Goal: Find specific fact

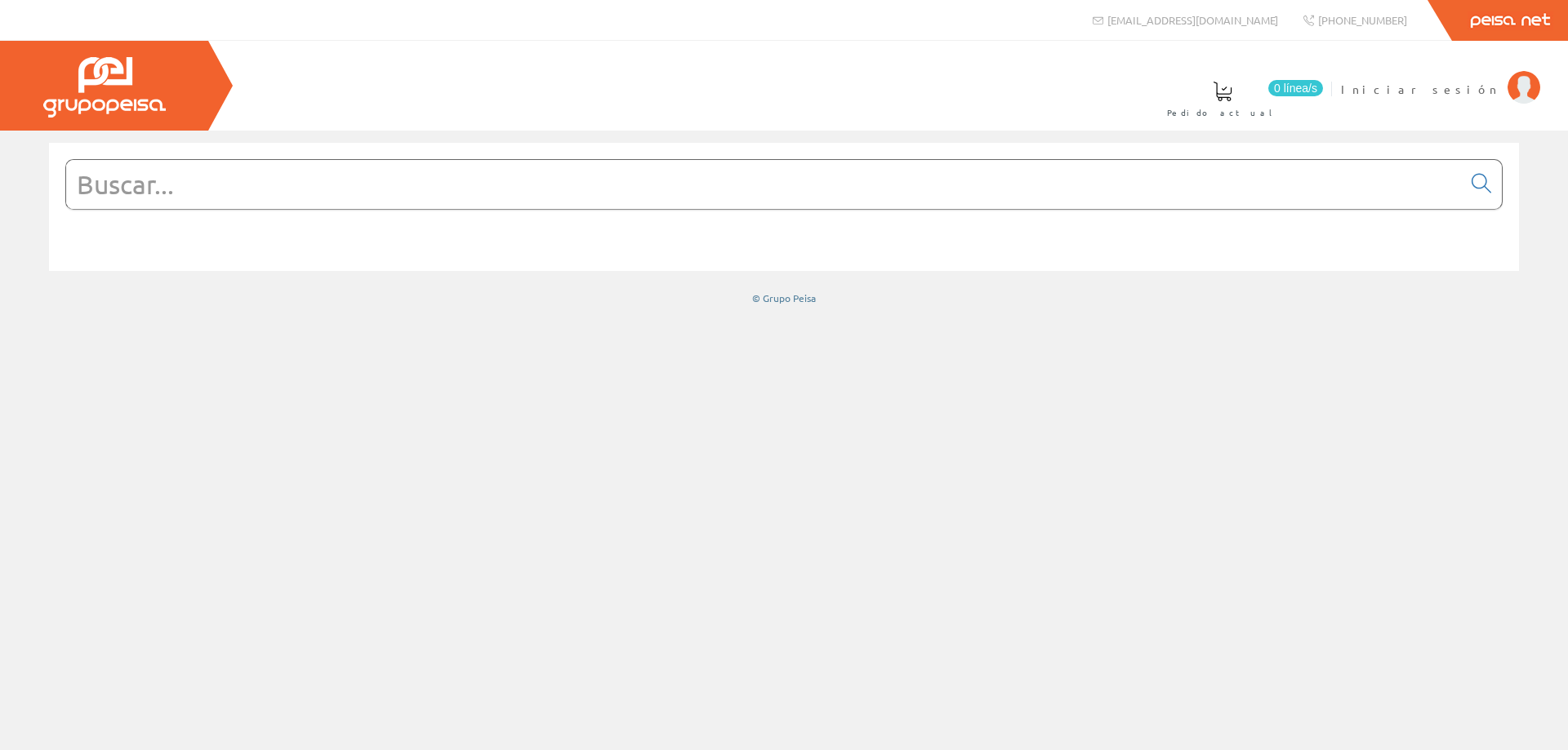
click at [735, 199] on input "text" at bounding box center [763, 184] width 1395 height 49
paste input "JUN LS1520KIPLSWM"
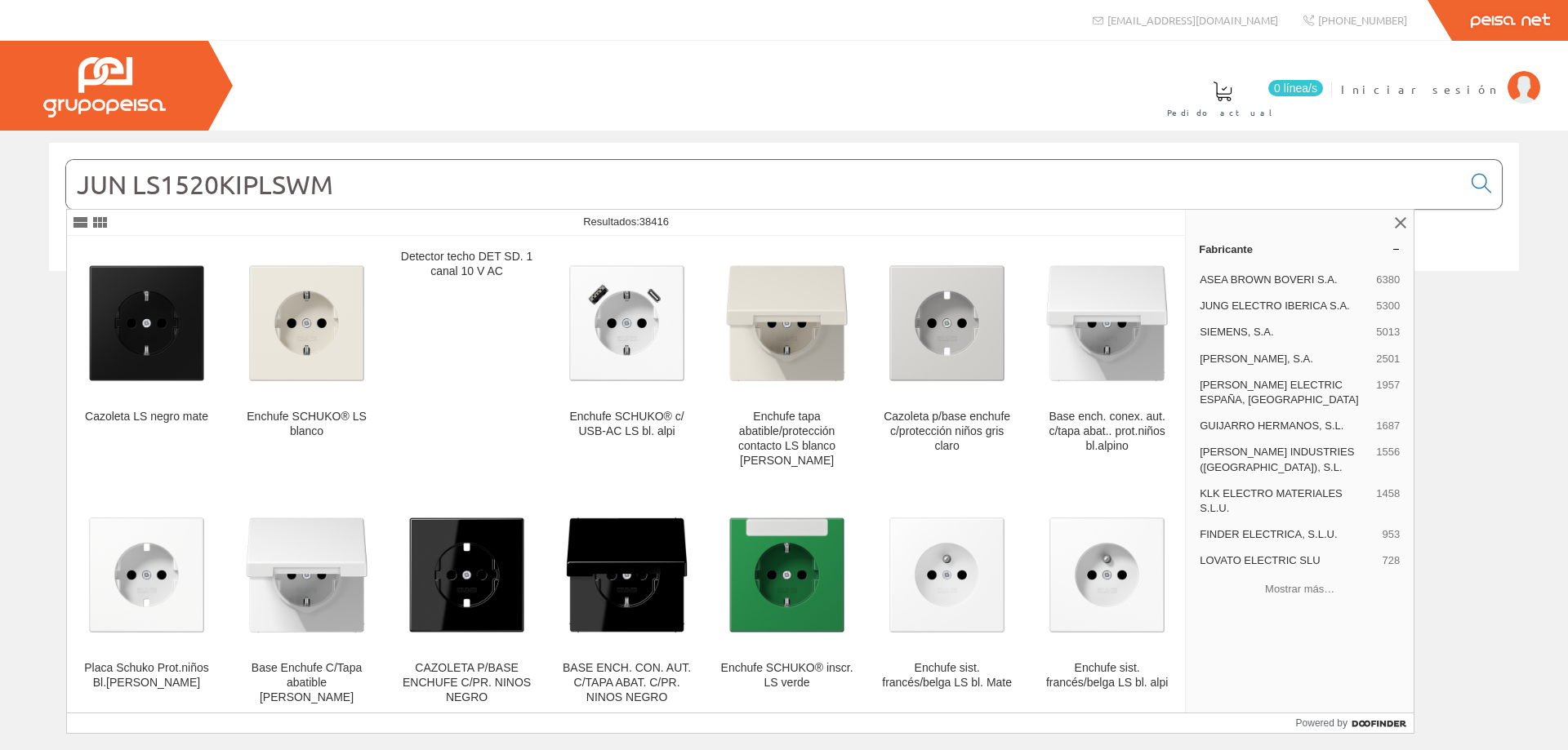
type input "JUN LS1520KIPLSWM"
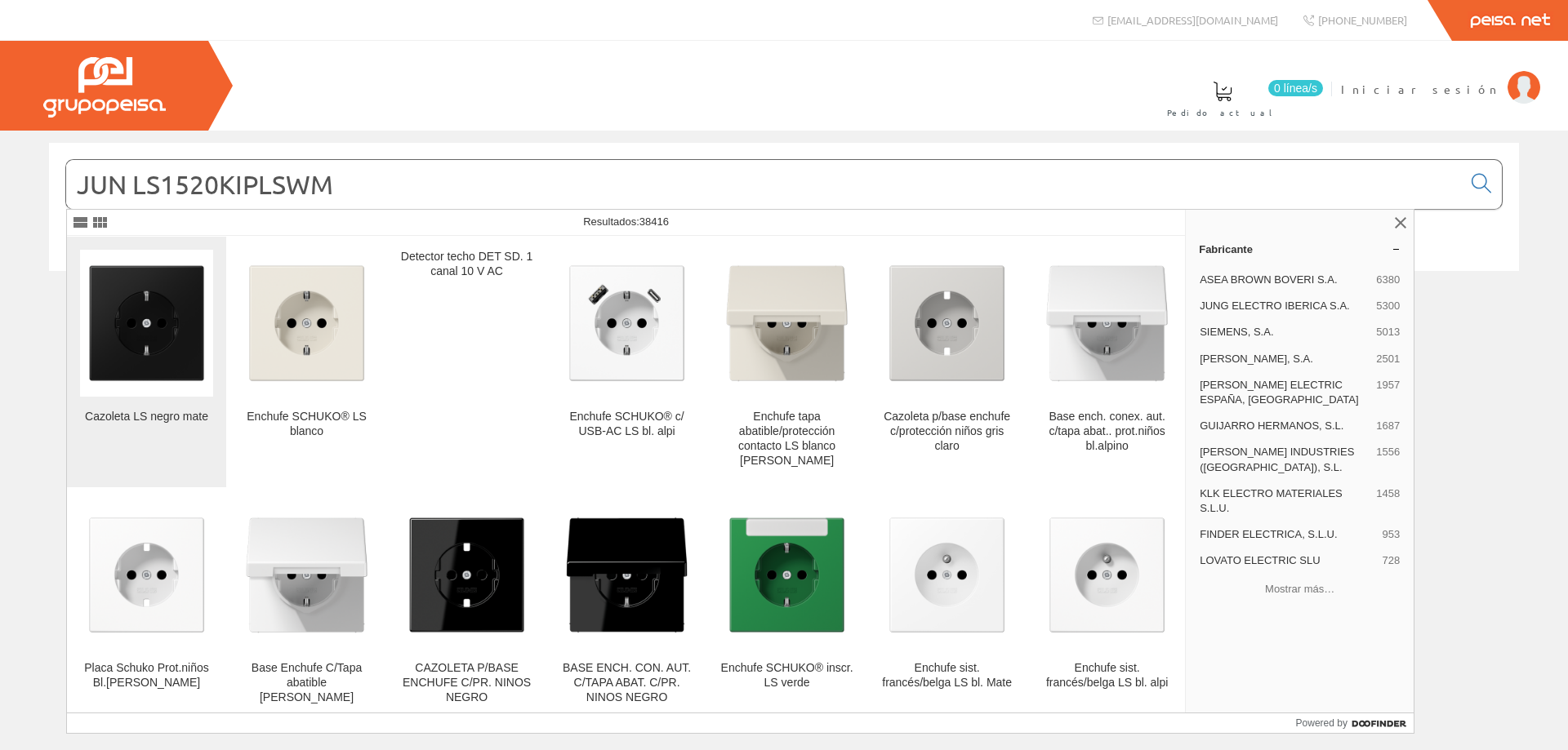
click at [171, 354] on img at bounding box center [146, 322] width 133 height 133
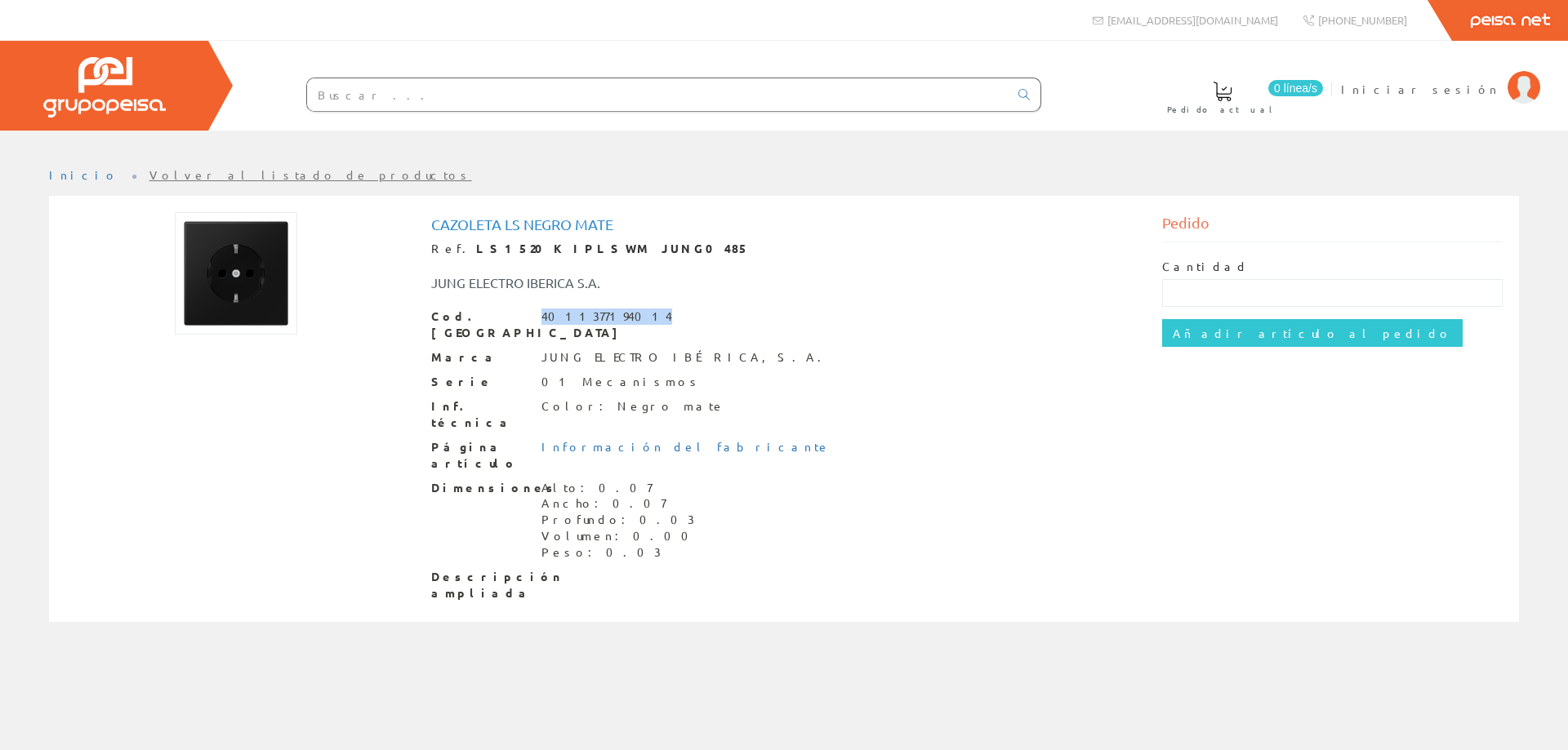
drag, startPoint x: 623, startPoint y: 317, endPoint x: 568, endPoint y: 322, distance: 55.2
click at [536, 308] on div "Cod. [PERSON_NAME] 4011377194014" at bounding box center [784, 325] width 707 height 33
copy div "4011377194014"
